Goal: Find specific page/section: Find specific page/section

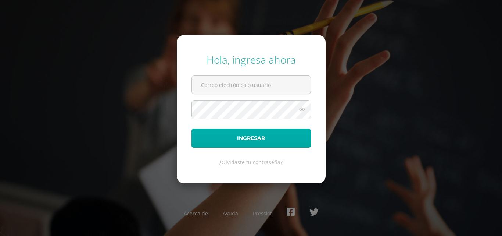
type input "[EMAIL_ADDRESS][DOMAIN_NAME]"
click at [244, 140] on button "Ingresar" at bounding box center [252, 138] width 120 height 19
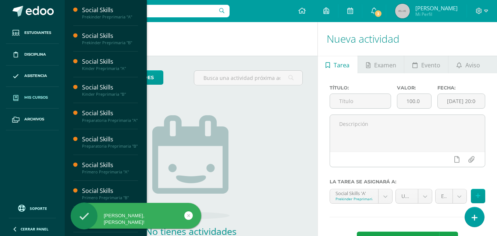
click at [28, 97] on span "Mis cursos" at bounding box center [36, 97] width 24 height 6
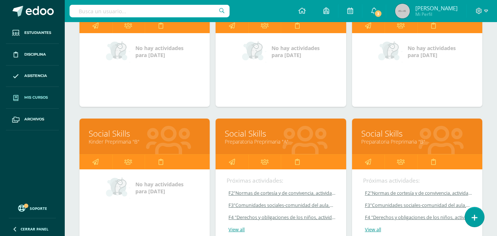
scroll to position [155, 0]
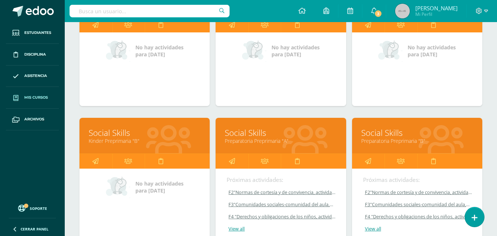
click at [266, 142] on link "Preparatoria Preprimaria "A"" at bounding box center [281, 140] width 112 height 7
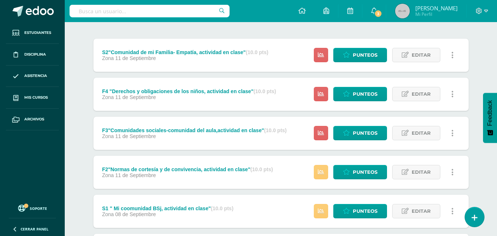
scroll to position [89, 0]
